Goal: Transaction & Acquisition: Purchase product/service

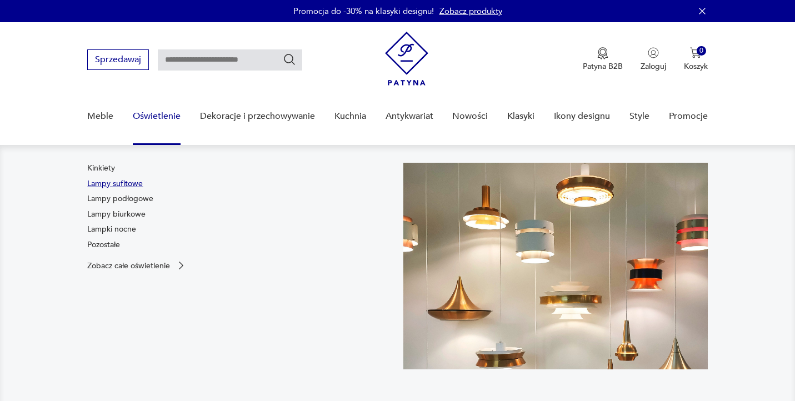
click at [130, 184] on link "Lampy sufitowe" at bounding box center [115, 183] width 56 height 11
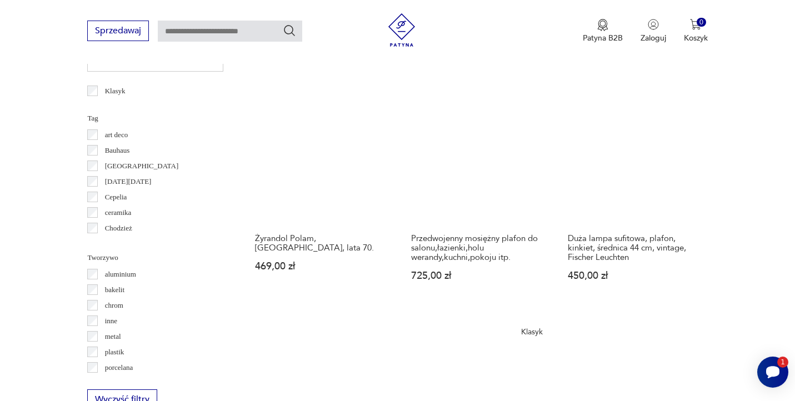
scroll to position [857, 0]
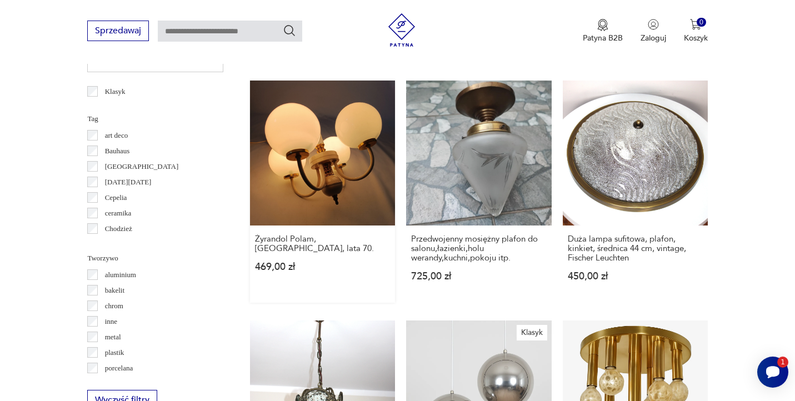
click at [295, 136] on link "Żyrandol Polam, [GEOGRAPHIC_DATA], lata 70. 469,00 zł" at bounding box center [322, 192] width 145 height 222
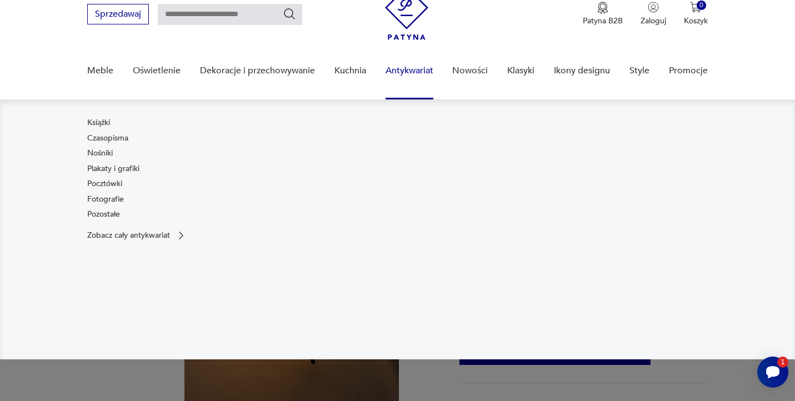
scroll to position [46, 0]
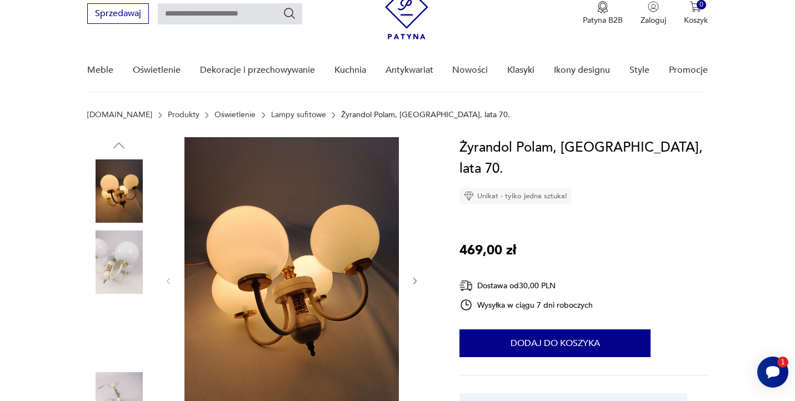
click at [129, 187] on img at bounding box center [118, 190] width 63 height 63
click at [334, 283] on img at bounding box center [291, 280] width 214 height 286
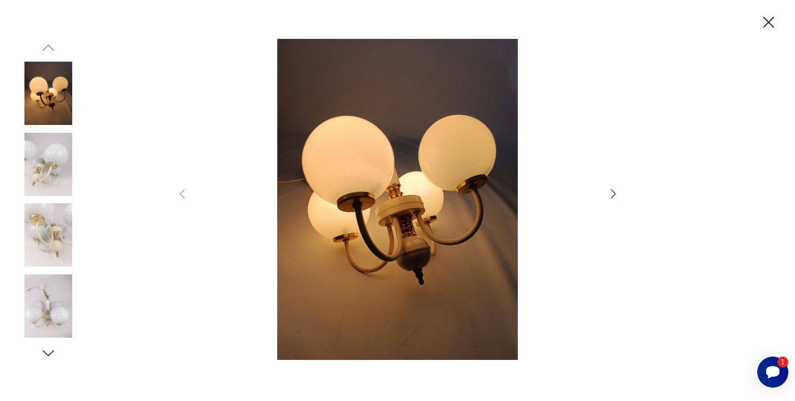
click at [609, 196] on icon "button" at bounding box center [613, 193] width 13 height 13
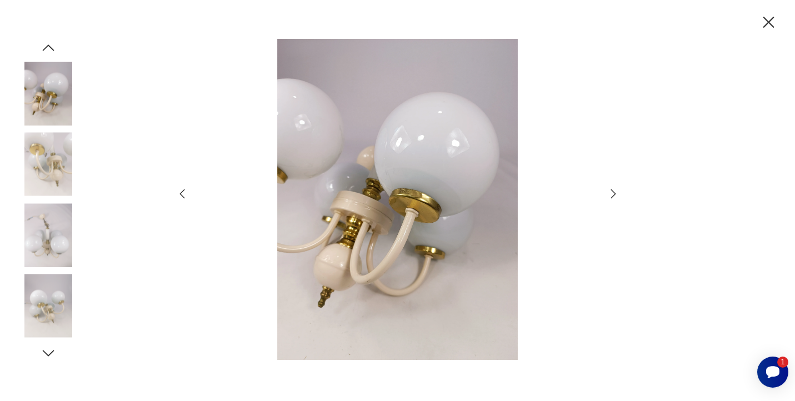
click at [609, 196] on icon "button" at bounding box center [613, 193] width 13 height 13
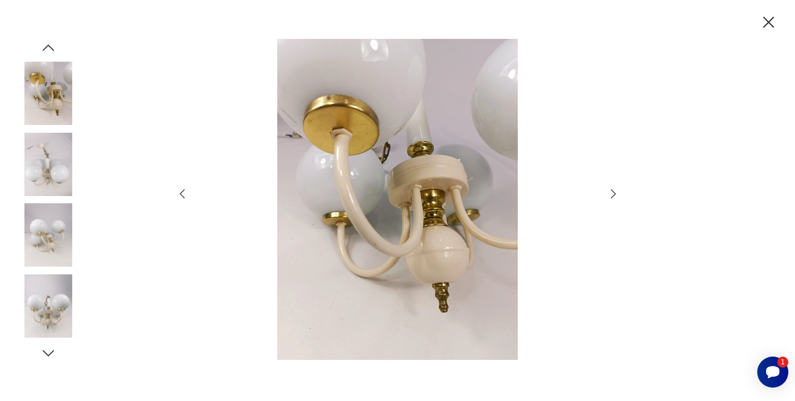
click at [609, 196] on icon "button" at bounding box center [613, 193] width 13 height 13
